Goal: Task Accomplishment & Management: Manage account settings

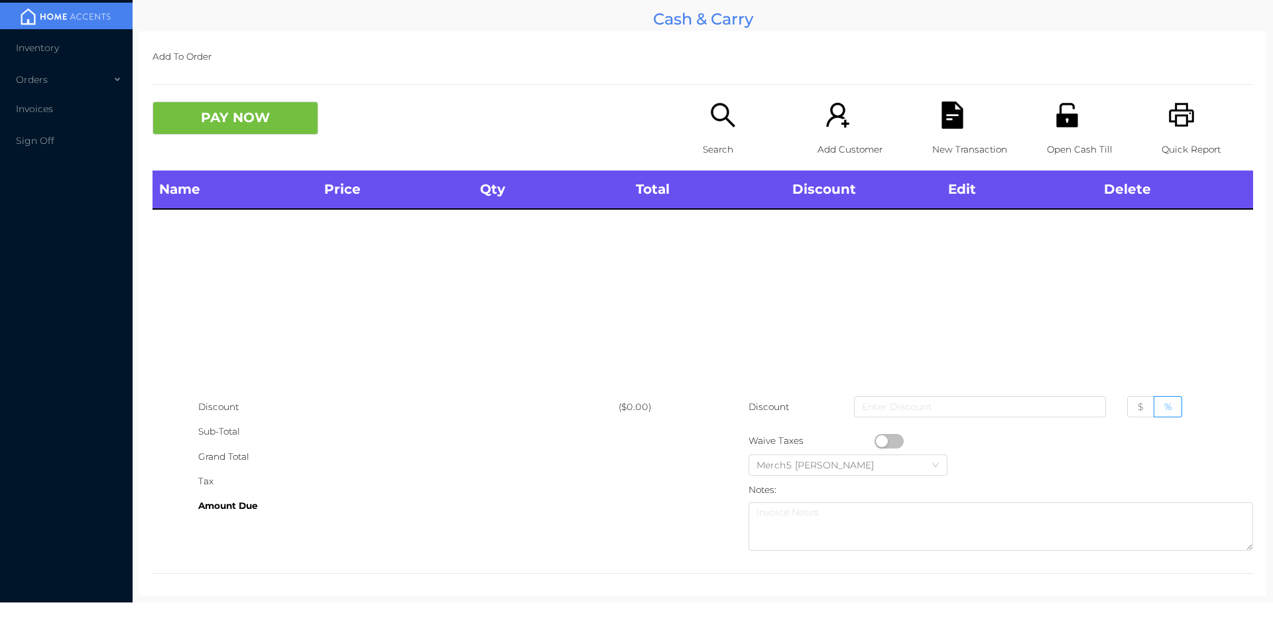
scroll to position [7, 0]
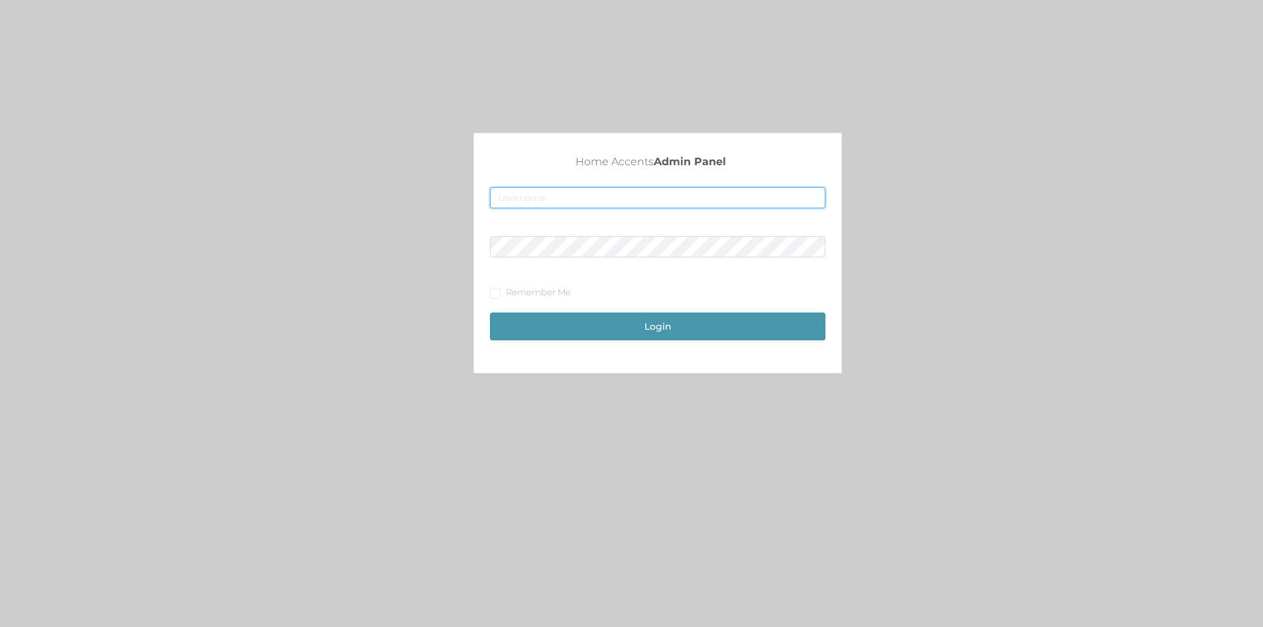
click at [735, 201] on input "text" at bounding box center [658, 197] width 336 height 21
type input "[EMAIL_ADDRESS][DOMAIN_NAME]"
click at [637, 323] on button "Login" at bounding box center [658, 326] width 336 height 28
